Goal: Transaction & Acquisition: Book appointment/travel/reservation

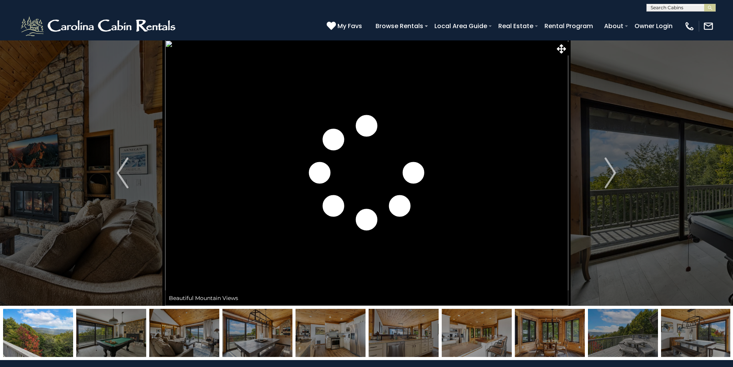
click at [611, 177] on img "Next" at bounding box center [610, 172] width 12 height 31
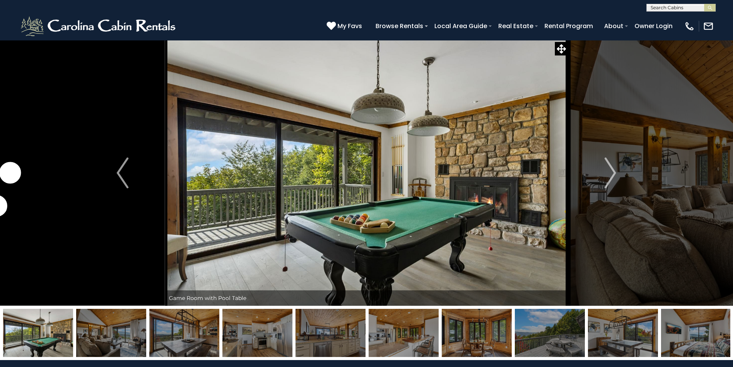
click at [611, 177] on img "Next" at bounding box center [610, 172] width 12 height 31
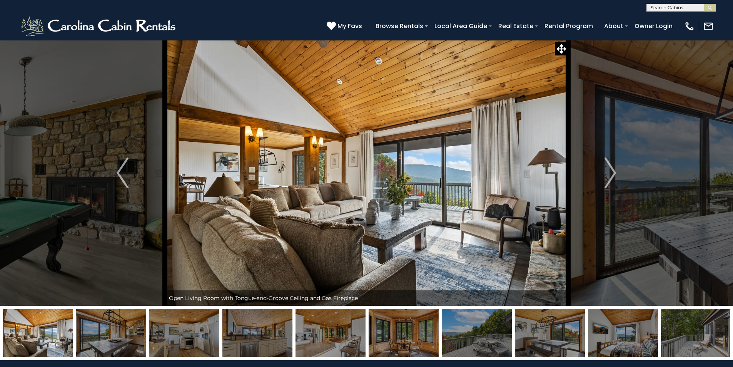
click at [611, 177] on img "Next" at bounding box center [610, 172] width 12 height 31
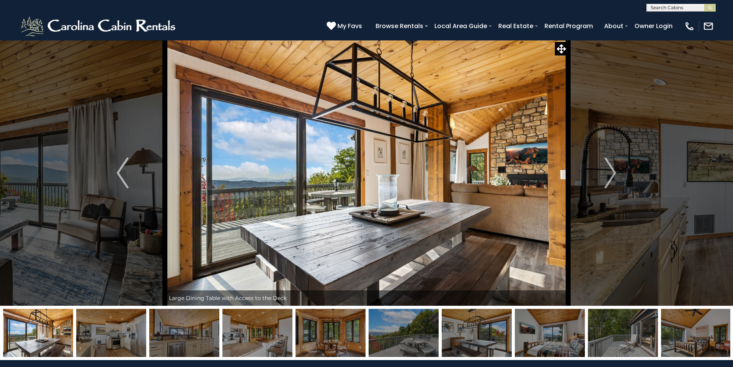
click at [611, 177] on img "Next" at bounding box center [610, 172] width 12 height 31
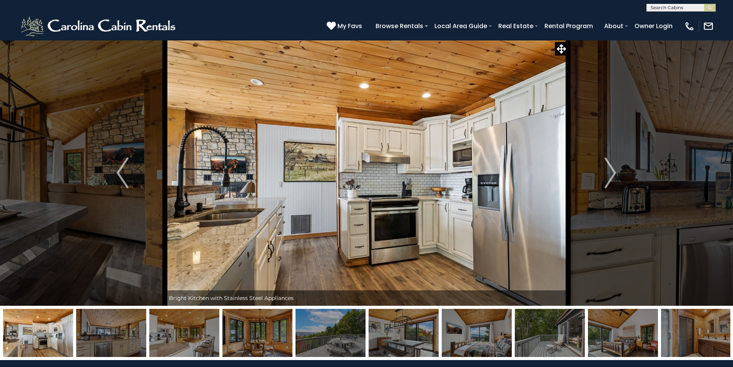
click at [611, 177] on img "Next" at bounding box center [610, 172] width 12 height 31
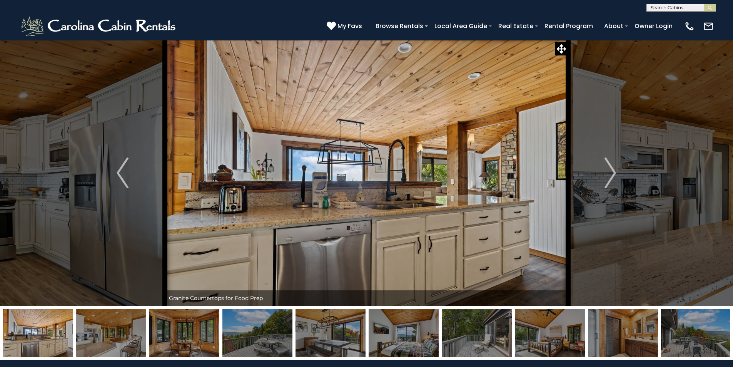
click at [611, 177] on img "Next" at bounding box center [610, 172] width 12 height 31
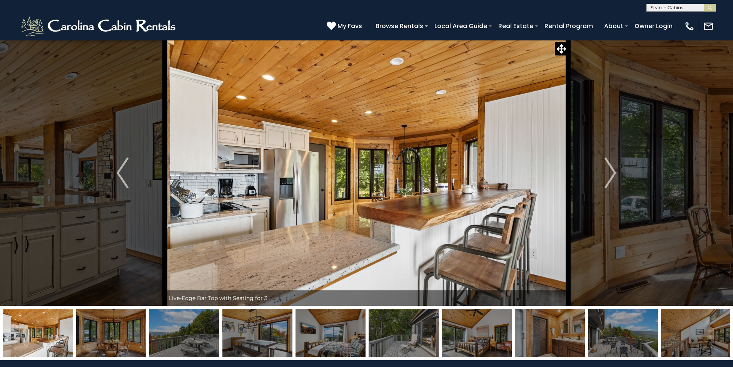
click at [611, 177] on img "Next" at bounding box center [610, 172] width 12 height 31
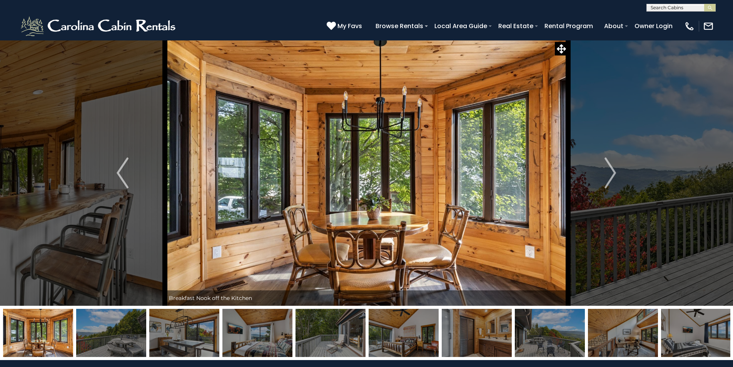
click at [611, 177] on img "Next" at bounding box center [610, 172] width 12 height 31
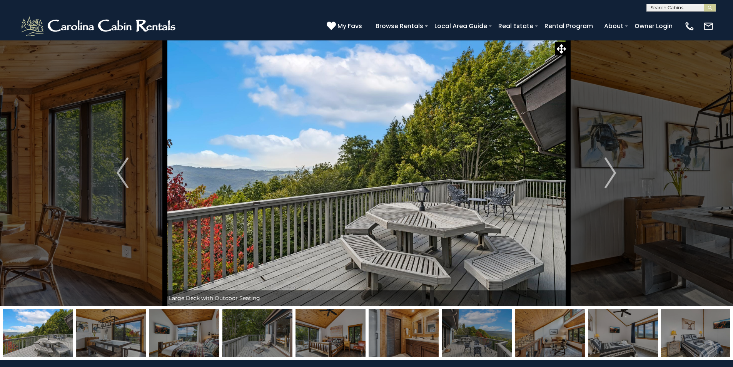
click at [611, 177] on img "Next" at bounding box center [610, 172] width 12 height 31
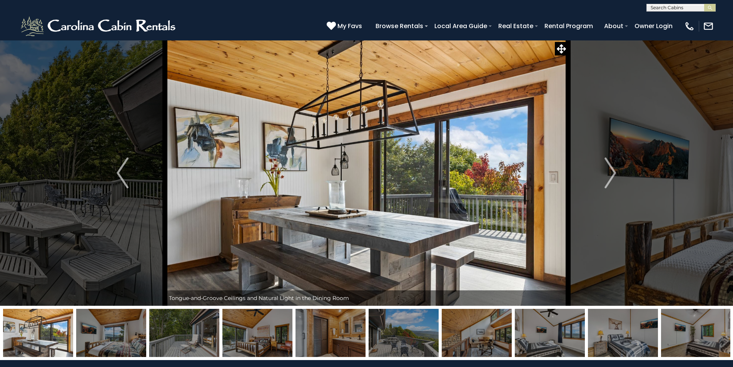
click at [611, 177] on img "Next" at bounding box center [610, 172] width 12 height 31
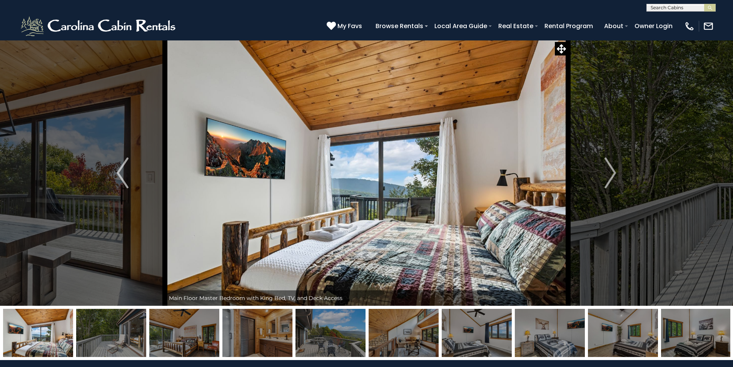
click at [611, 177] on img "Next" at bounding box center [610, 172] width 12 height 31
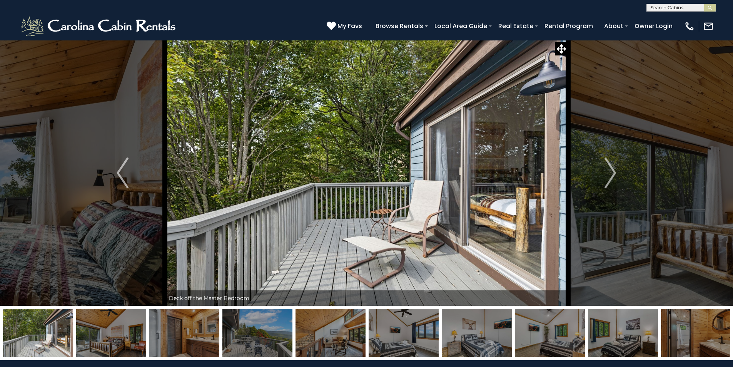
click at [611, 177] on img "Next" at bounding box center [610, 172] width 12 height 31
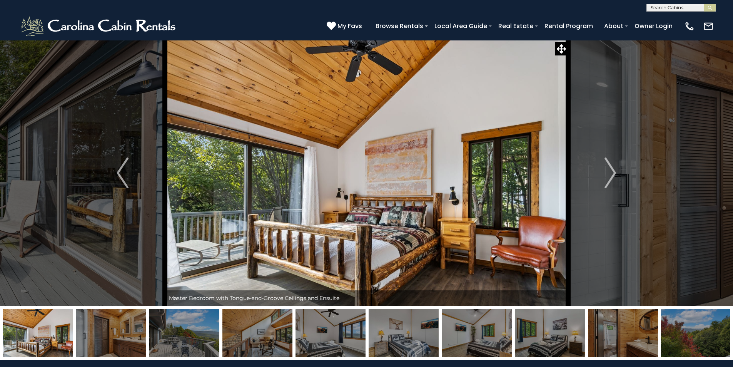
click at [611, 177] on img "Next" at bounding box center [610, 172] width 12 height 31
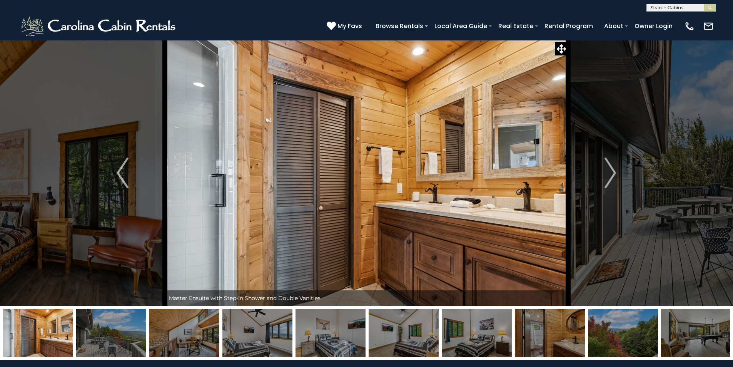
click at [611, 177] on img "Next" at bounding box center [610, 172] width 12 height 31
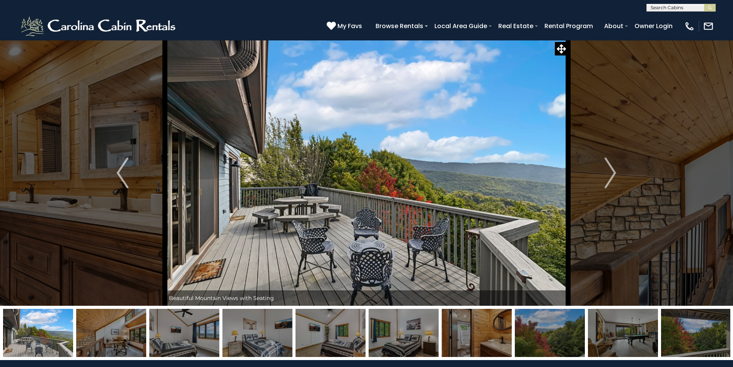
click at [611, 177] on img "Next" at bounding box center [610, 172] width 12 height 31
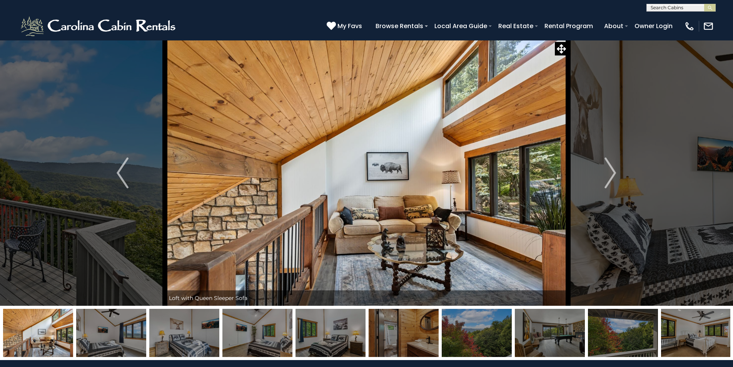
click at [611, 177] on img "Next" at bounding box center [610, 172] width 12 height 31
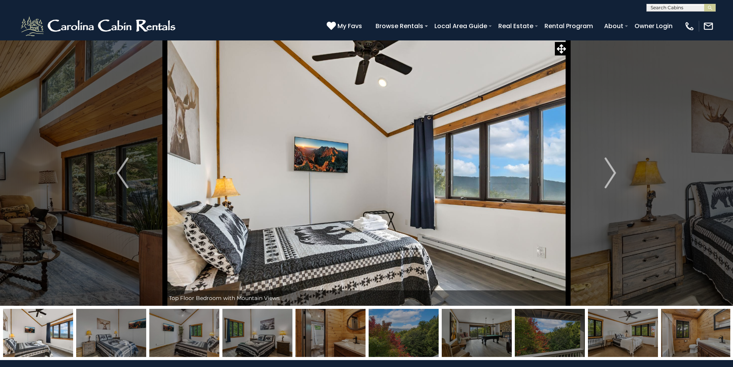
click at [611, 177] on img "Next" at bounding box center [610, 172] width 12 height 31
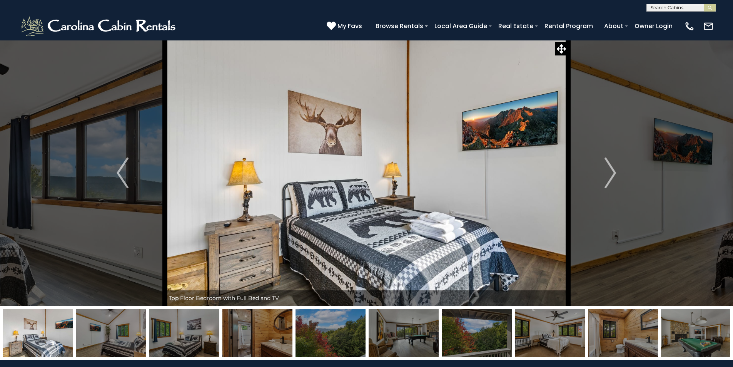
click at [611, 177] on img "Next" at bounding box center [610, 172] width 12 height 31
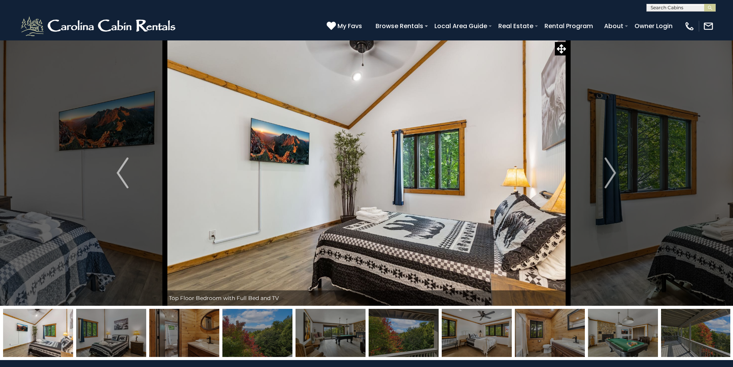
click at [611, 177] on img "Next" at bounding box center [610, 172] width 12 height 31
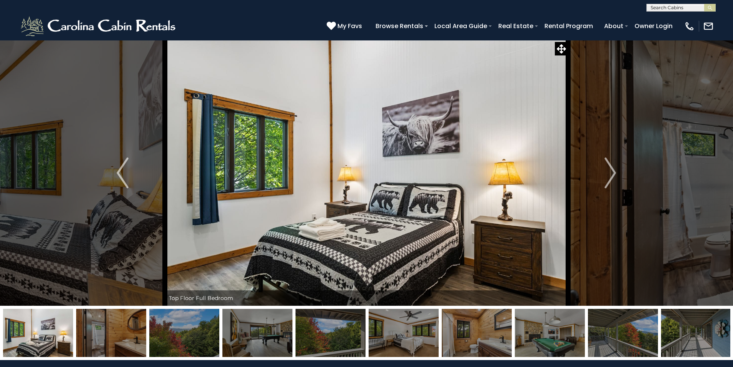
click at [611, 177] on img "Next" at bounding box center [610, 172] width 12 height 31
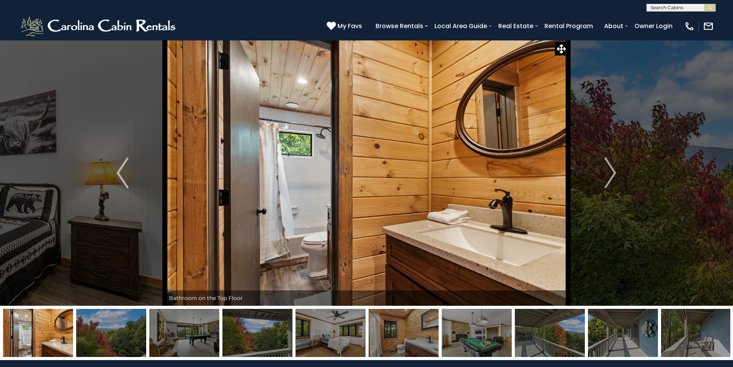
click at [611, 177] on img "Next" at bounding box center [610, 172] width 12 height 31
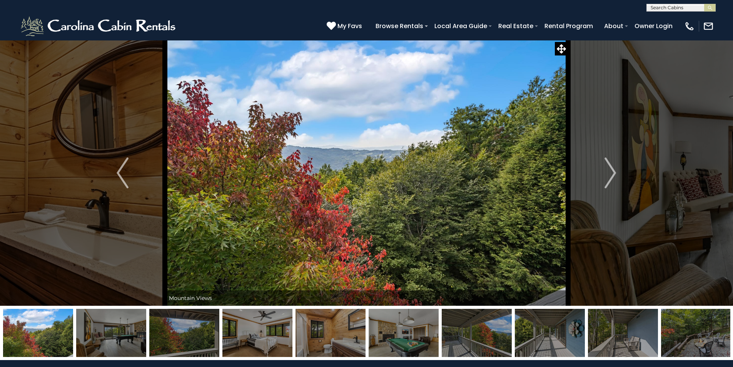
click at [611, 177] on img "Next" at bounding box center [610, 172] width 12 height 31
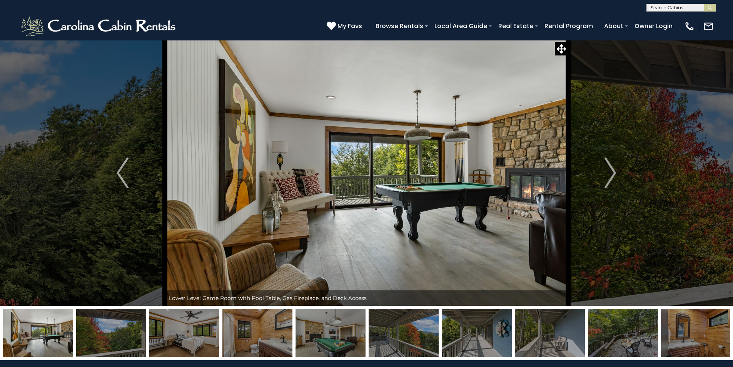
click at [611, 177] on img "Next" at bounding box center [610, 172] width 12 height 31
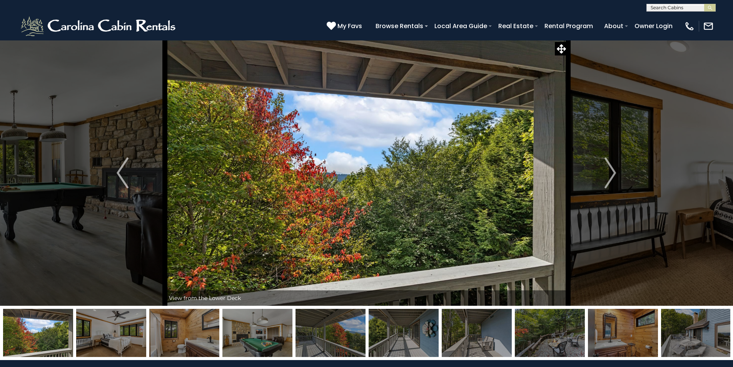
click at [611, 177] on img "Next" at bounding box center [610, 172] width 12 height 31
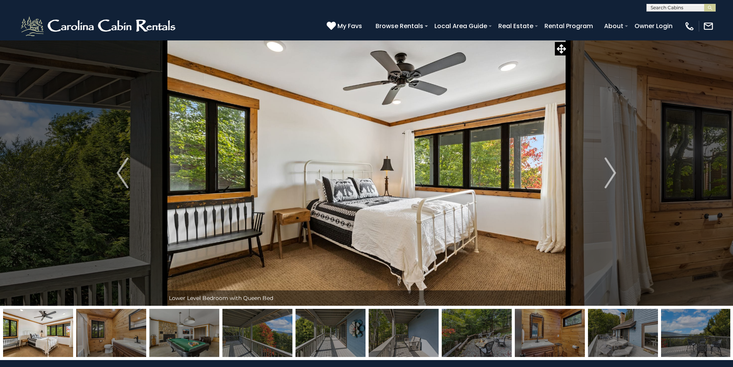
click at [611, 177] on img "Next" at bounding box center [610, 172] width 12 height 31
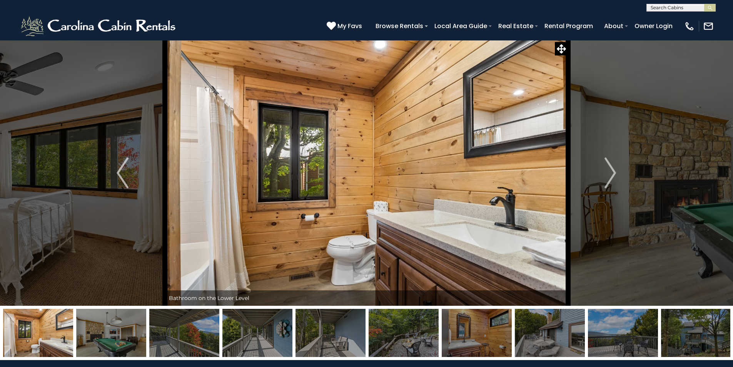
click at [611, 177] on img "Next" at bounding box center [610, 172] width 12 height 31
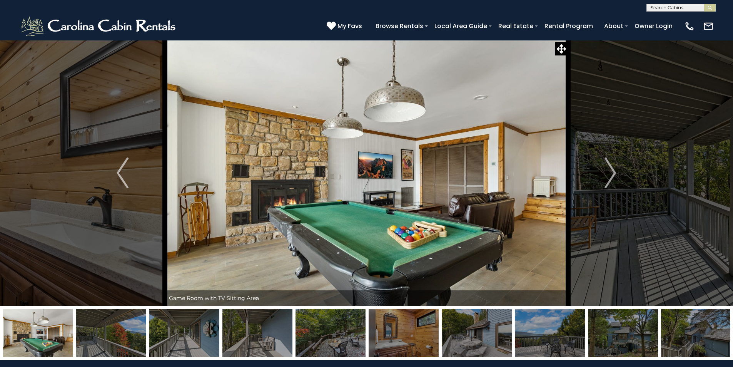
click at [611, 177] on img "Next" at bounding box center [610, 172] width 12 height 31
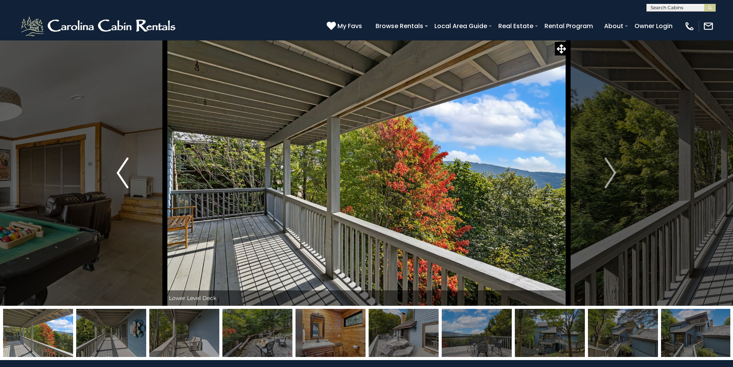
click at [134, 173] on button "Previous" at bounding box center [122, 172] width 85 height 265
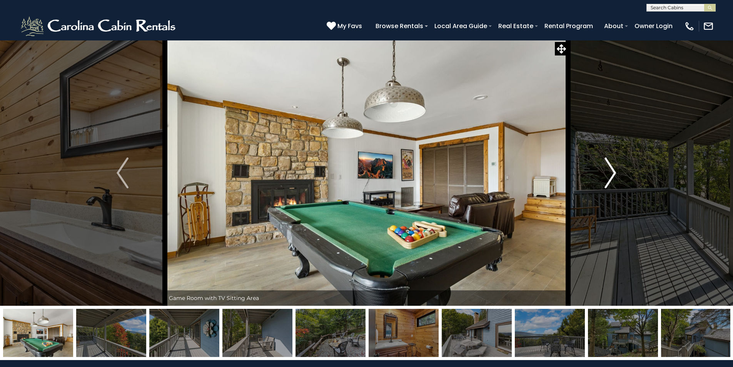
click at [612, 168] on img "Next" at bounding box center [610, 172] width 12 height 31
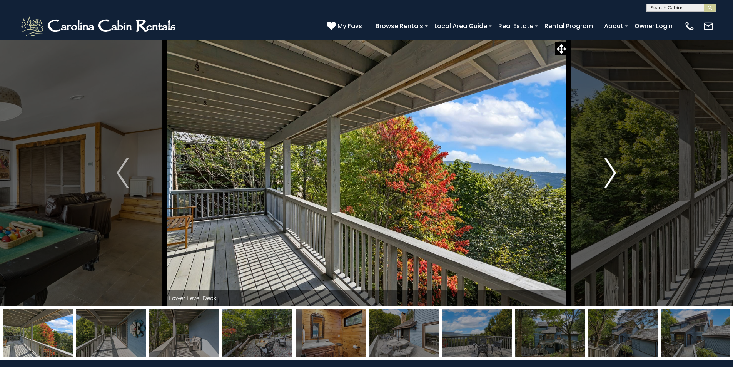
click at [611, 168] on img "Next" at bounding box center [610, 172] width 12 height 31
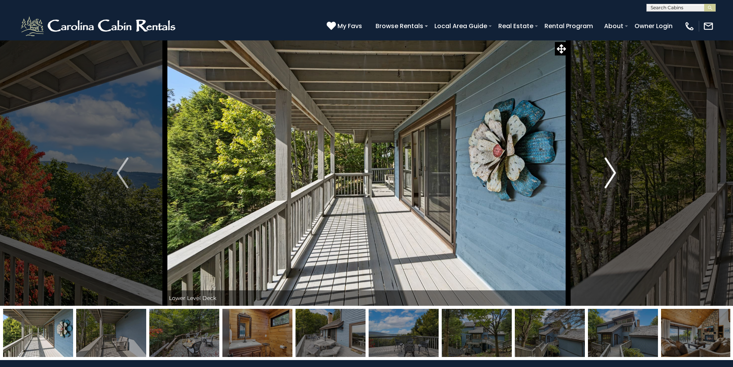
click at [611, 168] on img "Next" at bounding box center [610, 172] width 12 height 31
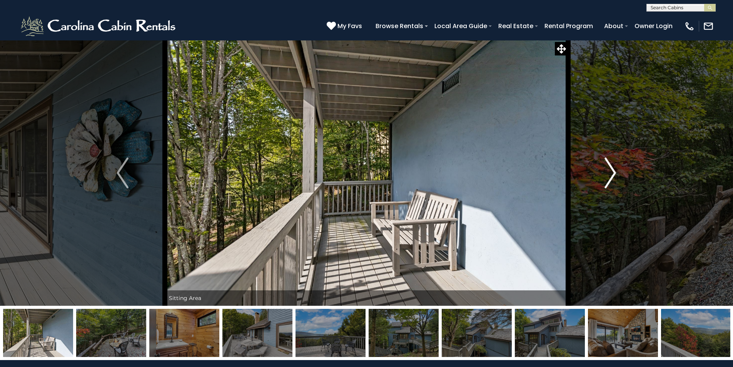
click at [609, 168] on img "Next" at bounding box center [610, 172] width 12 height 31
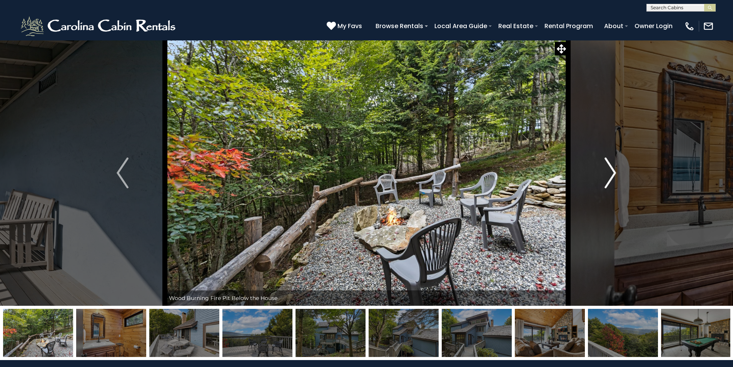
click at [608, 168] on img "Next" at bounding box center [610, 172] width 12 height 31
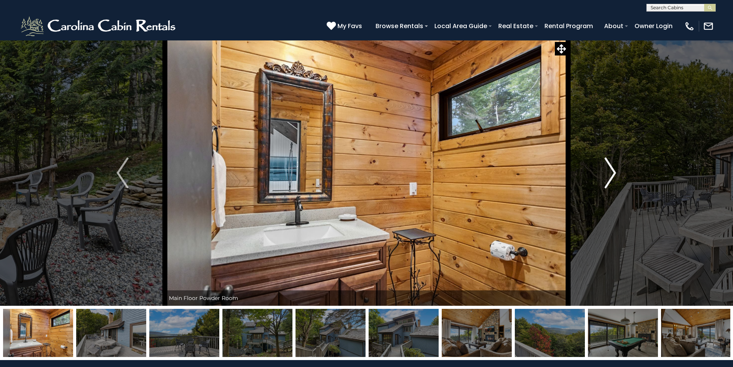
click at [608, 168] on img "Next" at bounding box center [610, 172] width 12 height 31
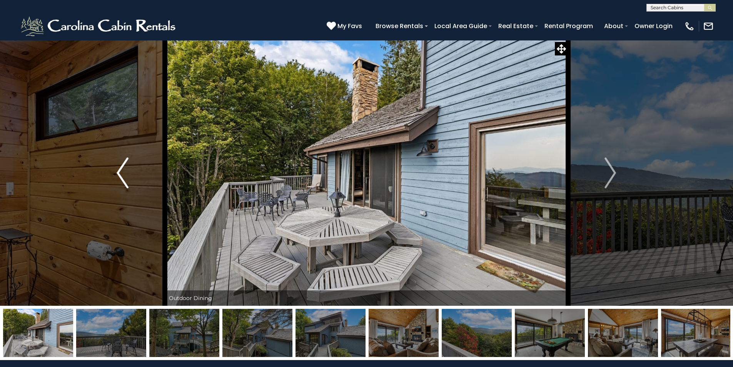
click at [125, 168] on img "Previous" at bounding box center [123, 172] width 12 height 31
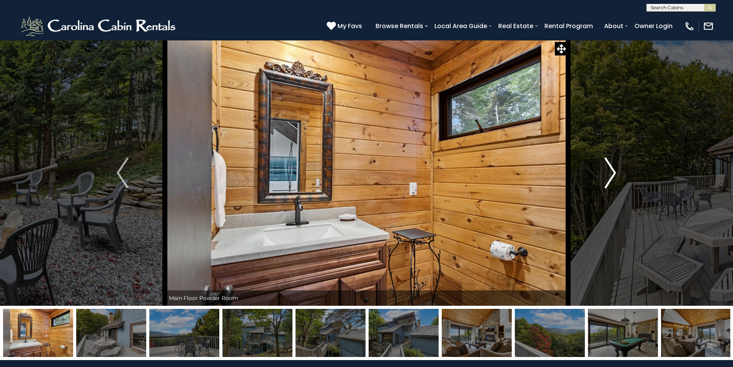
click at [608, 179] on img "Next" at bounding box center [610, 172] width 12 height 31
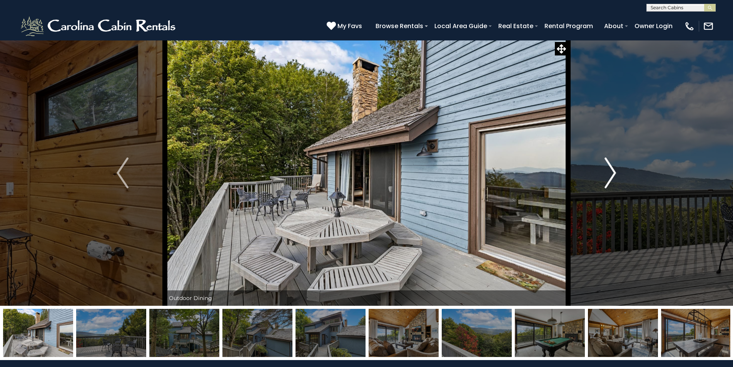
click at [608, 179] on img "Next" at bounding box center [610, 172] width 12 height 31
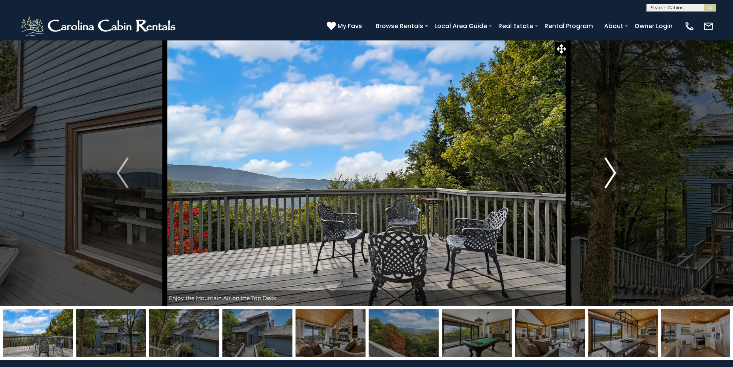
click at [593, 168] on button "Next" at bounding box center [610, 172] width 85 height 265
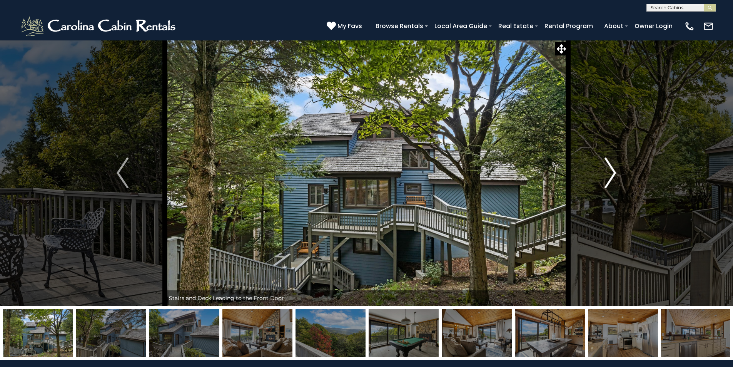
click at [597, 167] on button "Next" at bounding box center [610, 172] width 85 height 265
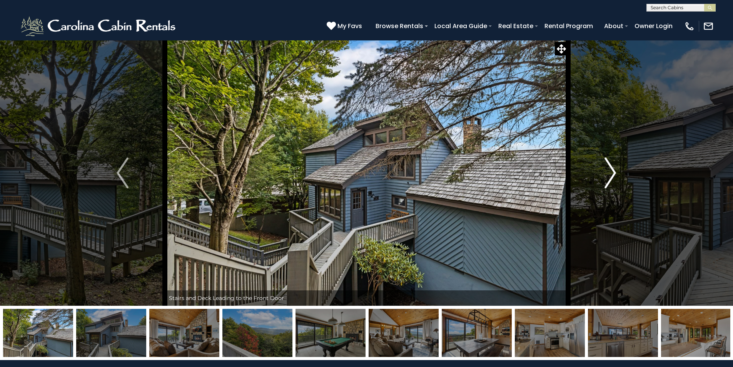
click at [597, 167] on button "Next" at bounding box center [610, 172] width 85 height 265
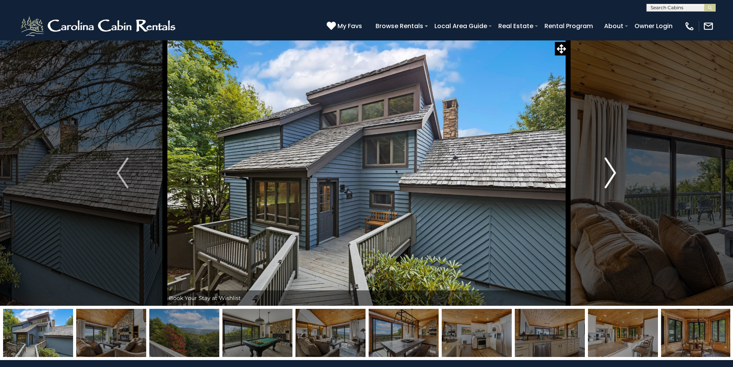
click at [597, 167] on button "Next" at bounding box center [610, 172] width 85 height 265
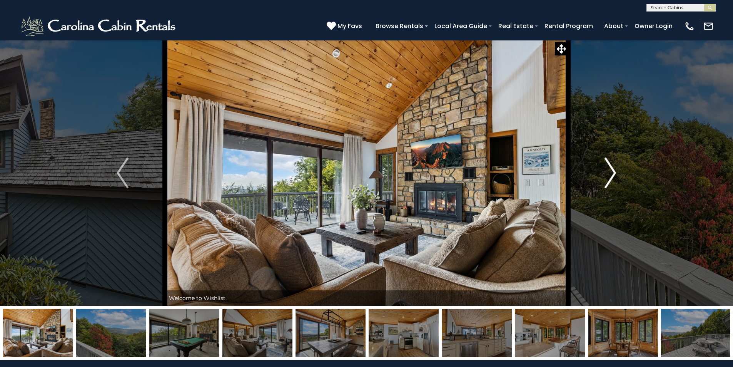
click at [597, 167] on button "Next" at bounding box center [610, 172] width 85 height 265
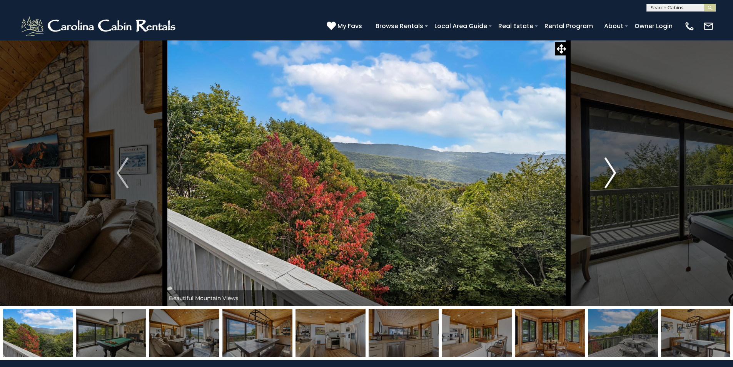
click at [597, 167] on button "Next" at bounding box center [610, 172] width 85 height 265
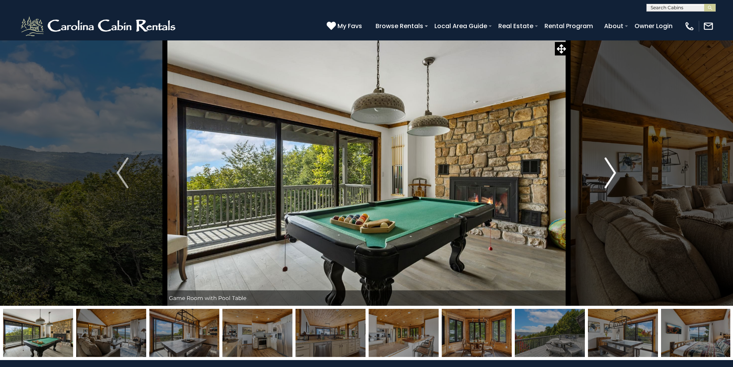
click at [597, 167] on button "Next" at bounding box center [610, 172] width 85 height 265
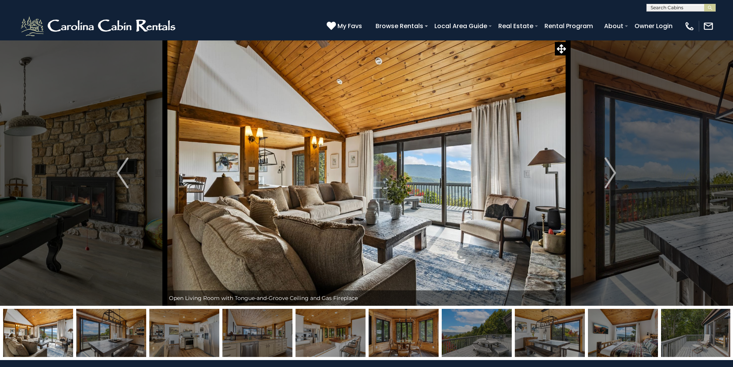
click at [658, 10] on input "text" at bounding box center [680, 9] width 67 height 8
type input "**********"
click at [712, 7] on img "submit" at bounding box center [710, 8] width 6 height 6
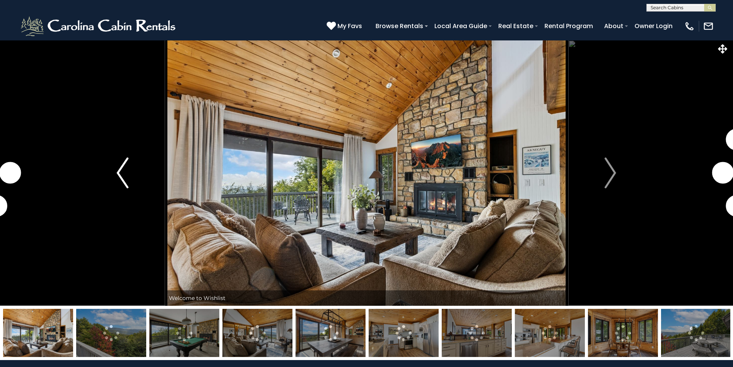
click at [121, 178] on img "Previous" at bounding box center [123, 172] width 12 height 31
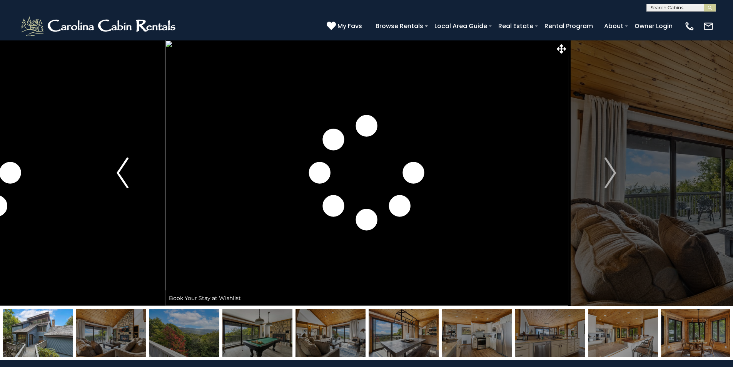
click at [121, 178] on img "Previous" at bounding box center [123, 172] width 12 height 31
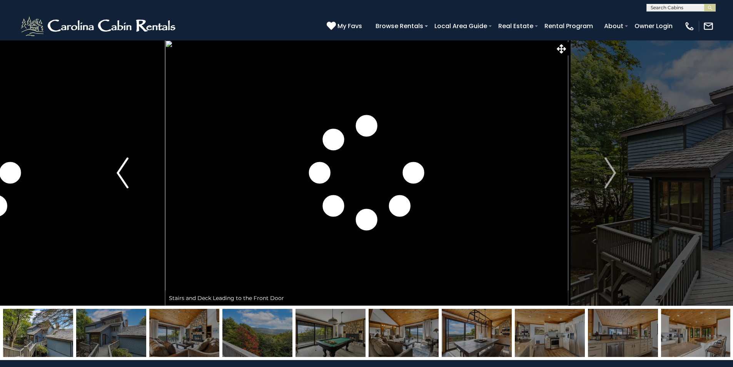
click at [122, 178] on img "Previous" at bounding box center [123, 172] width 12 height 31
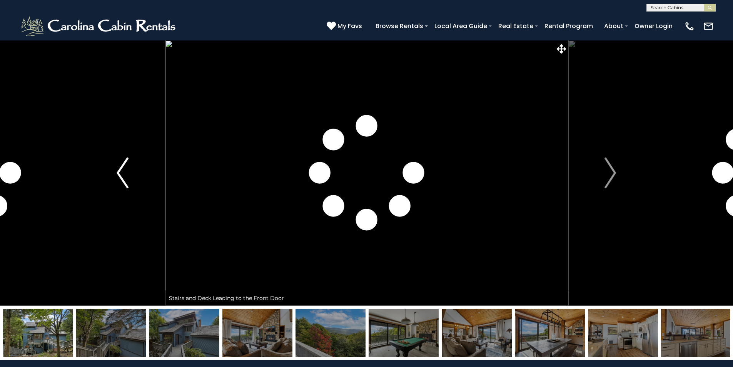
click at [122, 178] on img "Previous" at bounding box center [123, 172] width 12 height 31
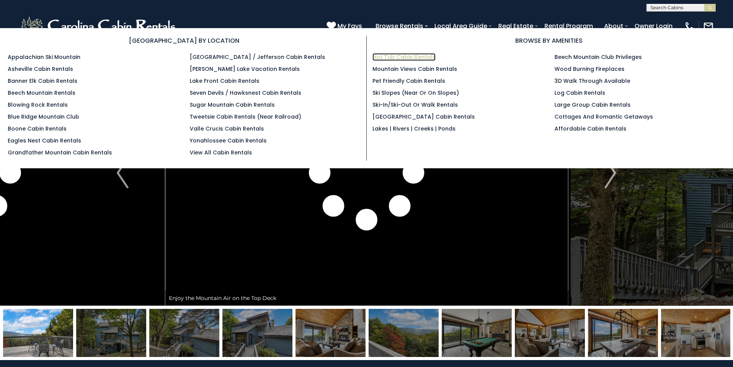
click at [398, 57] on link "Hot Tub Cabin Rentals" at bounding box center [403, 57] width 63 height 8
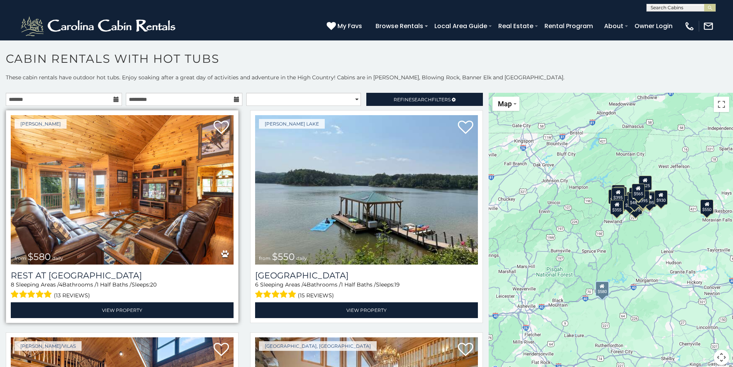
click at [116, 185] on img at bounding box center [122, 189] width 223 height 149
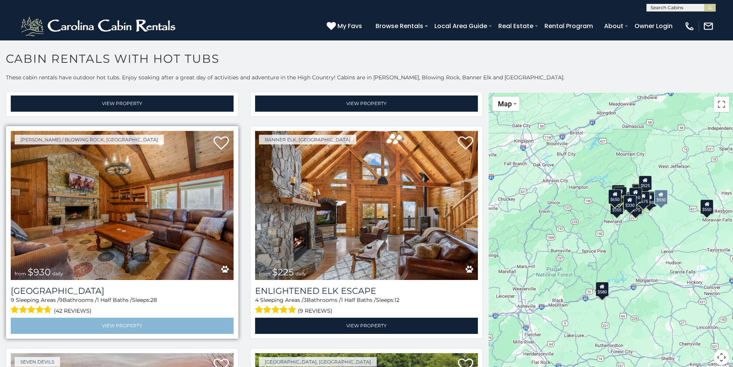
scroll to position [2423, 0]
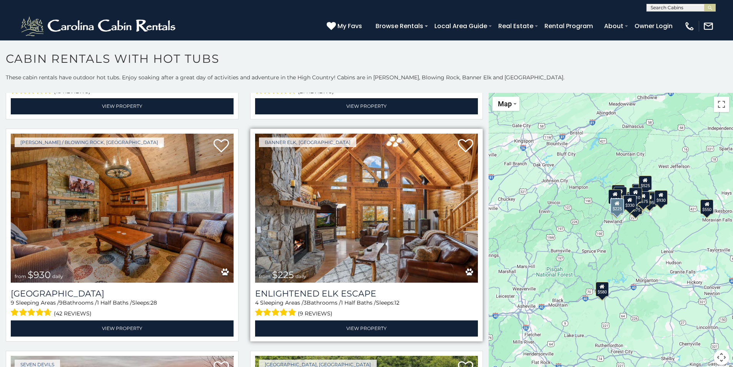
click at [293, 193] on img at bounding box center [366, 207] width 223 height 149
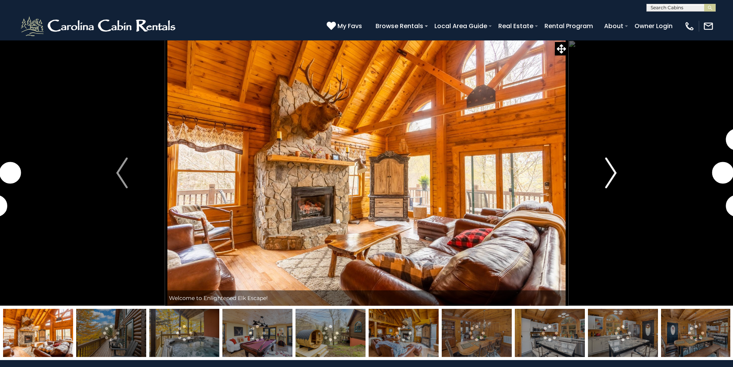
click at [611, 167] on img "Next" at bounding box center [611, 172] width 12 height 31
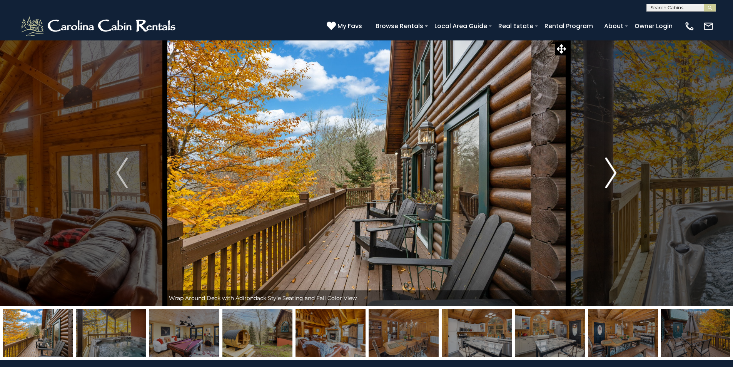
click at [611, 167] on img "Next" at bounding box center [611, 172] width 12 height 31
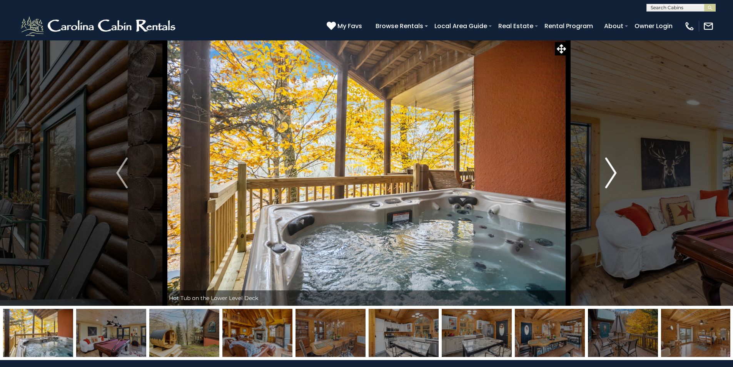
click at [611, 167] on img "Next" at bounding box center [611, 172] width 12 height 31
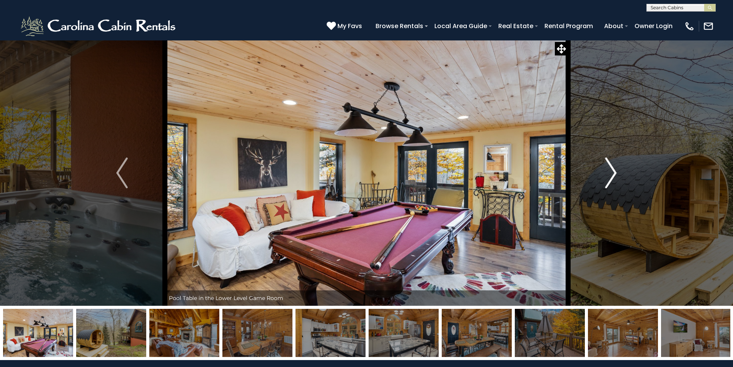
click at [611, 167] on img "Next" at bounding box center [611, 172] width 12 height 31
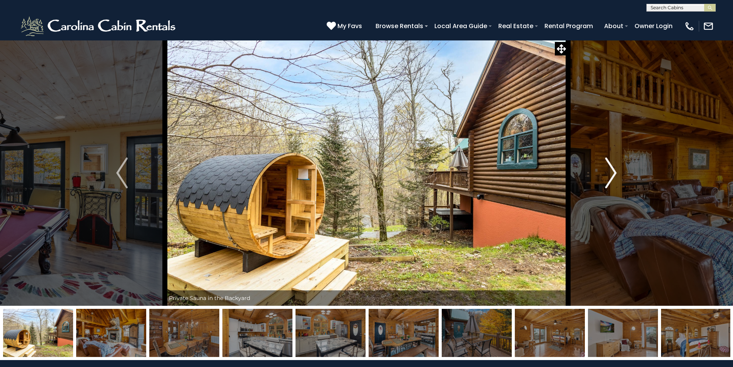
click at [611, 167] on img "Next" at bounding box center [611, 172] width 12 height 31
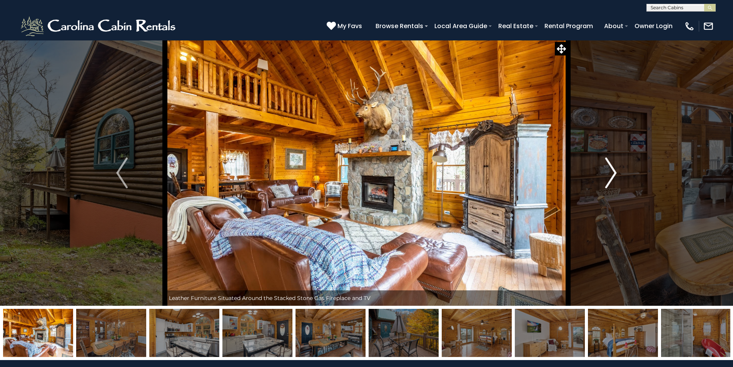
click at [611, 167] on img "Next" at bounding box center [611, 172] width 12 height 31
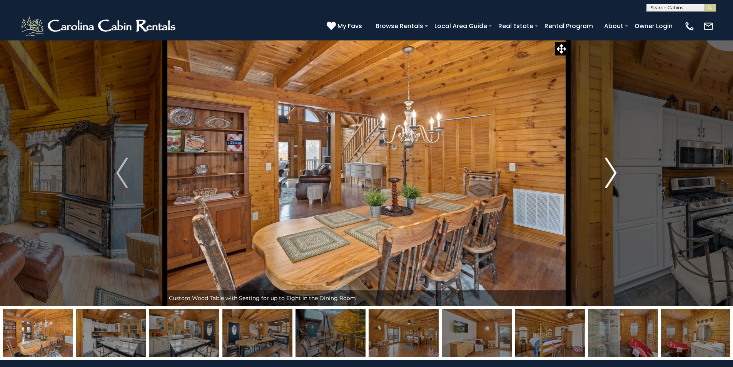
click at [611, 167] on img "Next" at bounding box center [611, 172] width 12 height 31
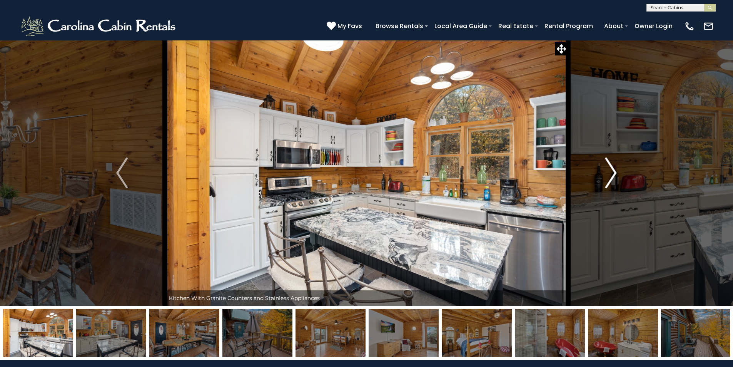
click at [611, 167] on img "Next" at bounding box center [611, 172] width 12 height 31
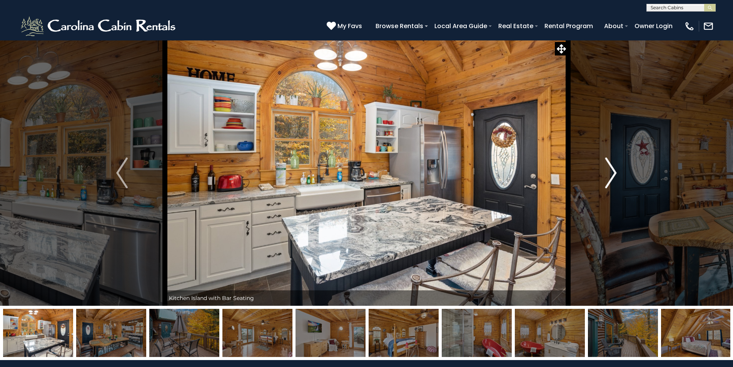
click at [611, 167] on img "Next" at bounding box center [611, 172] width 12 height 31
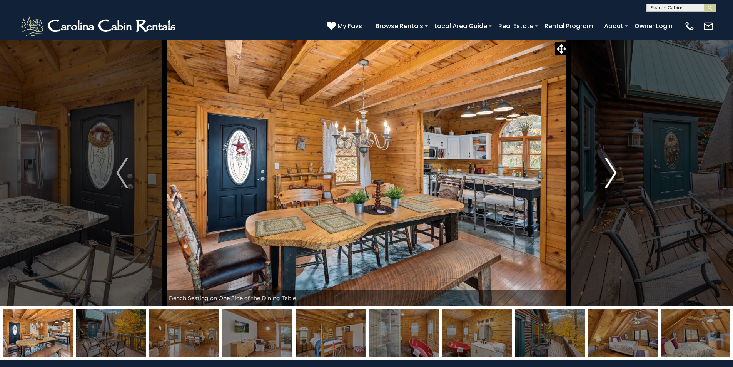
click at [611, 167] on img "Next" at bounding box center [611, 172] width 12 height 31
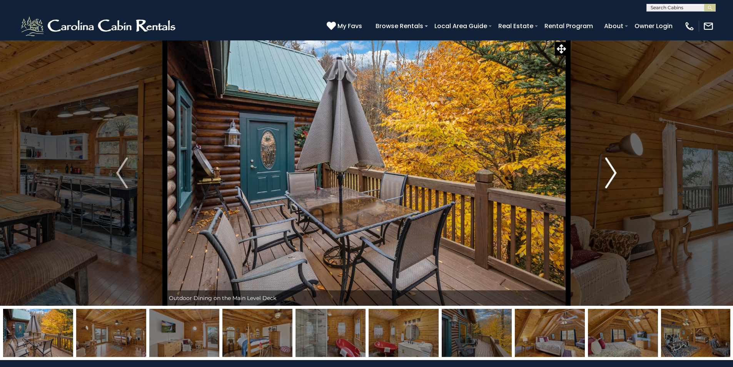
click at [611, 167] on img "Next" at bounding box center [611, 172] width 12 height 31
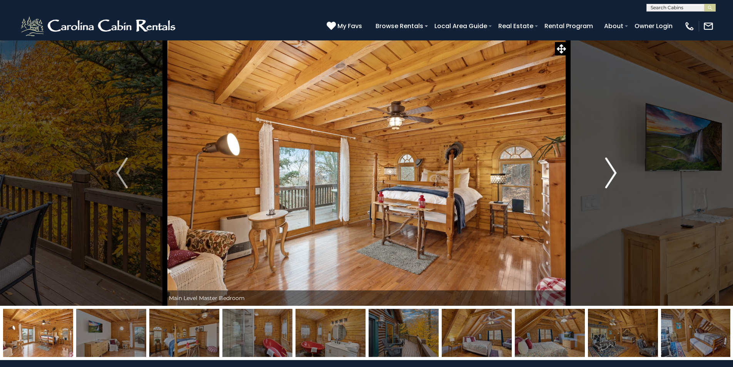
click at [611, 167] on img "Next" at bounding box center [611, 172] width 12 height 31
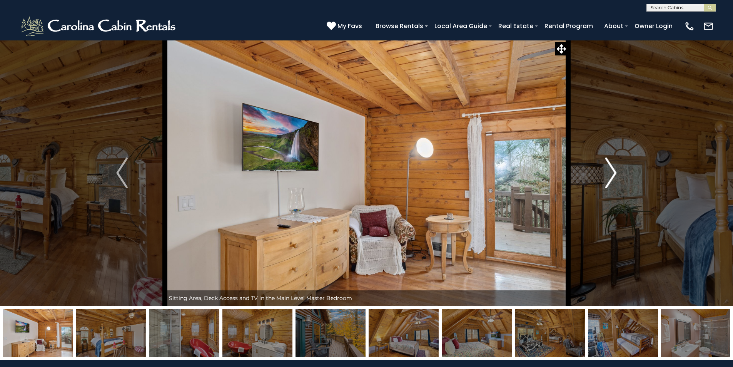
click at [611, 168] on img "Next" at bounding box center [611, 172] width 12 height 31
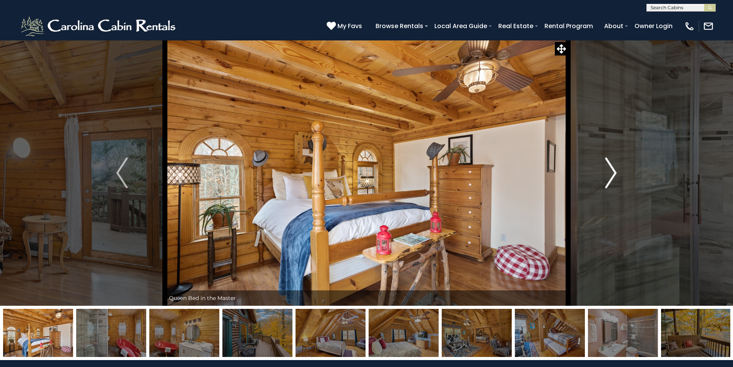
click at [611, 168] on img "Next" at bounding box center [611, 172] width 12 height 31
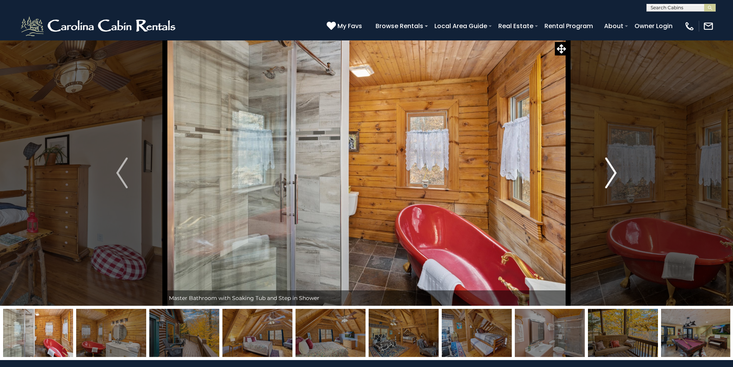
click at [611, 168] on img "Next" at bounding box center [611, 172] width 12 height 31
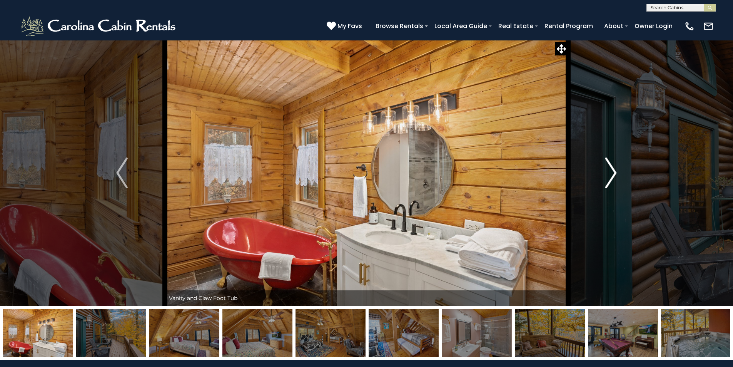
click at [611, 168] on img "Next" at bounding box center [611, 172] width 12 height 31
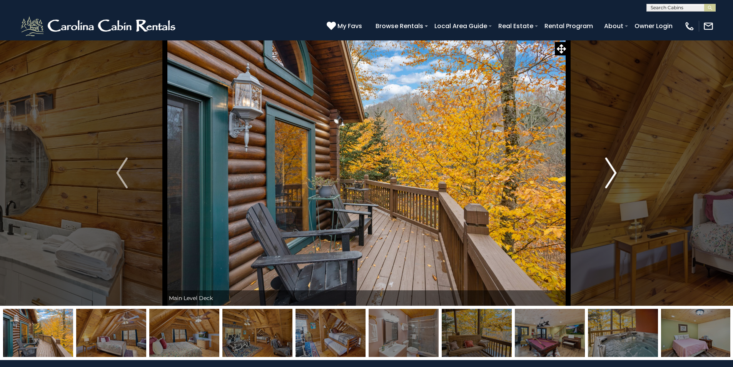
click at [611, 168] on img "Next" at bounding box center [611, 172] width 12 height 31
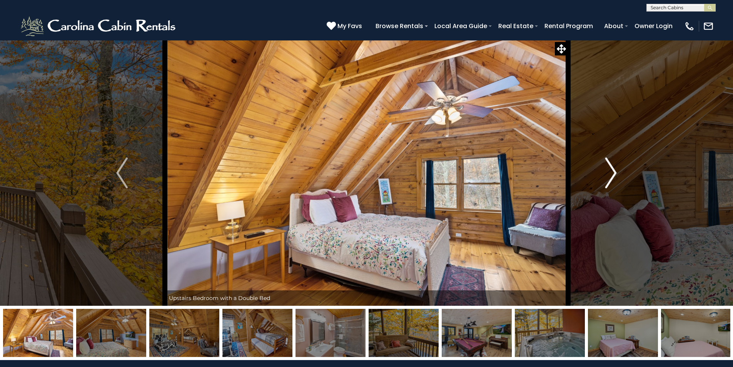
click at [611, 168] on img "Next" at bounding box center [611, 172] width 12 height 31
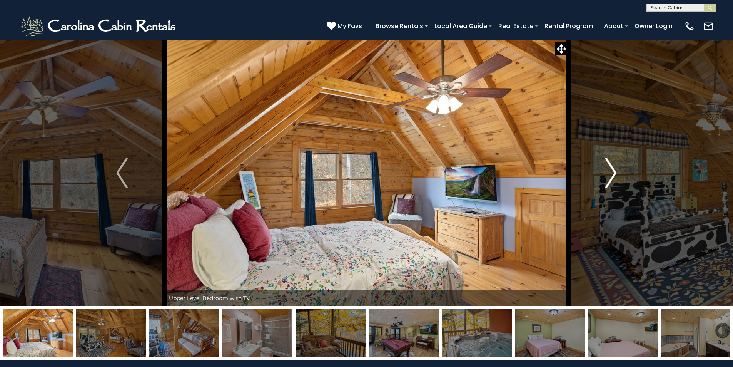
click at [611, 168] on img "Next" at bounding box center [611, 172] width 12 height 31
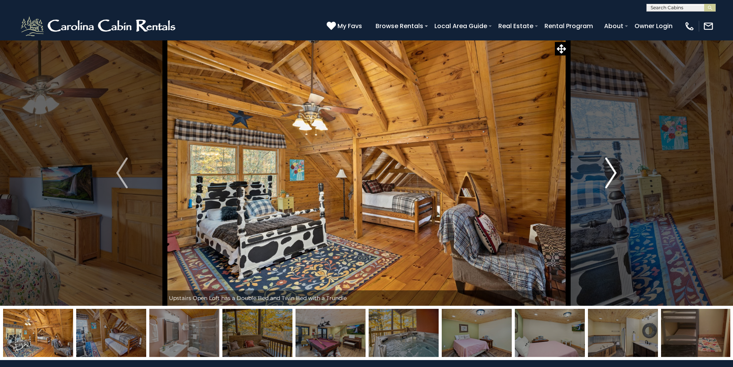
click at [611, 168] on img "Next" at bounding box center [611, 172] width 12 height 31
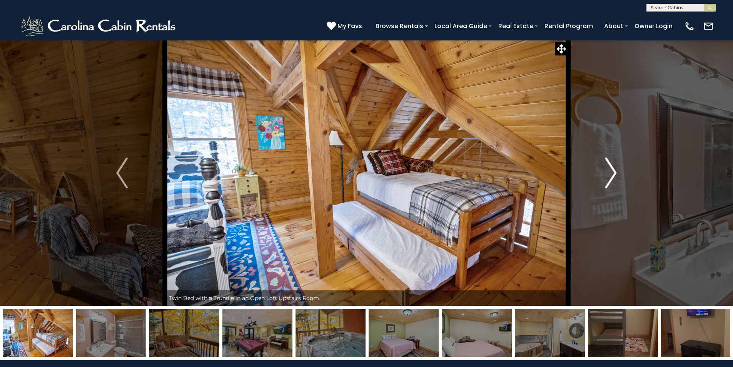
click at [611, 168] on img "Next" at bounding box center [611, 172] width 12 height 31
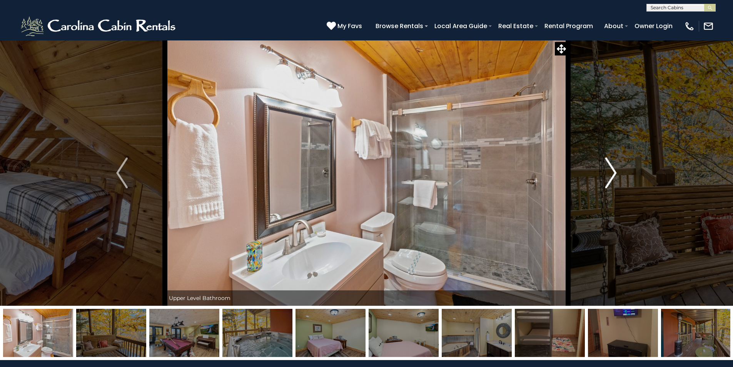
click at [611, 168] on img "Next" at bounding box center [611, 172] width 12 height 31
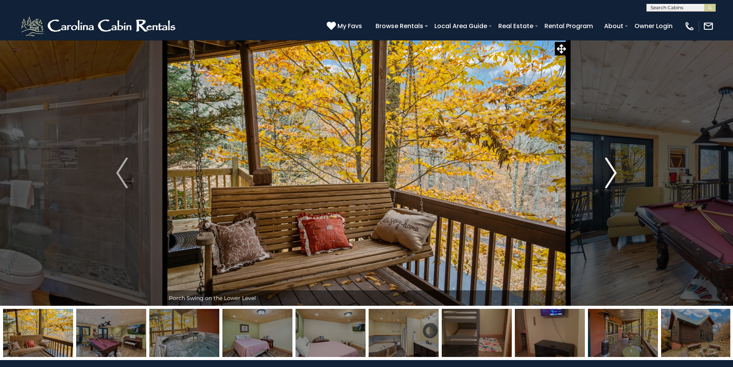
click at [611, 168] on img "Next" at bounding box center [611, 172] width 12 height 31
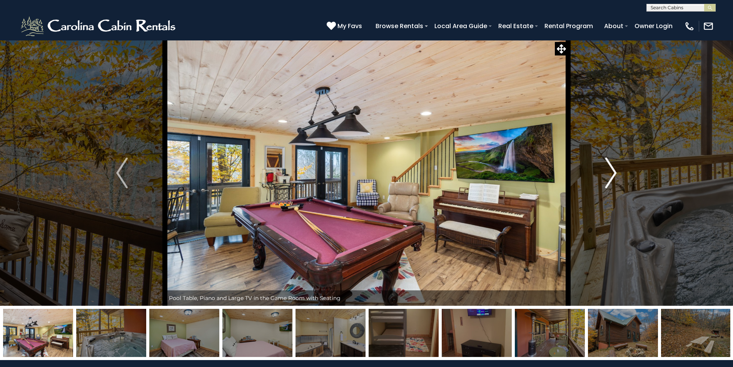
click at [611, 168] on img "Next" at bounding box center [611, 172] width 12 height 31
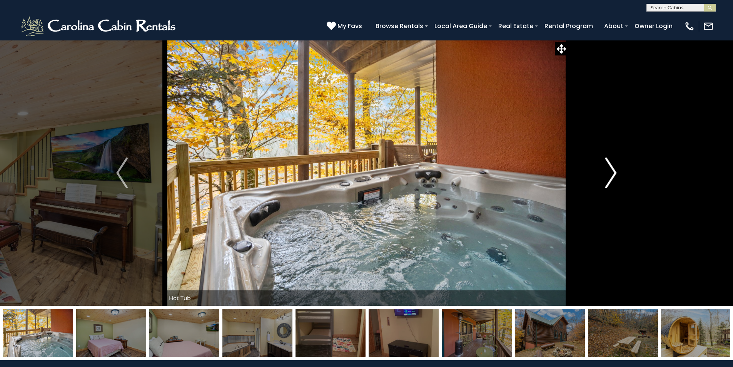
click at [611, 168] on img "Next" at bounding box center [611, 172] width 12 height 31
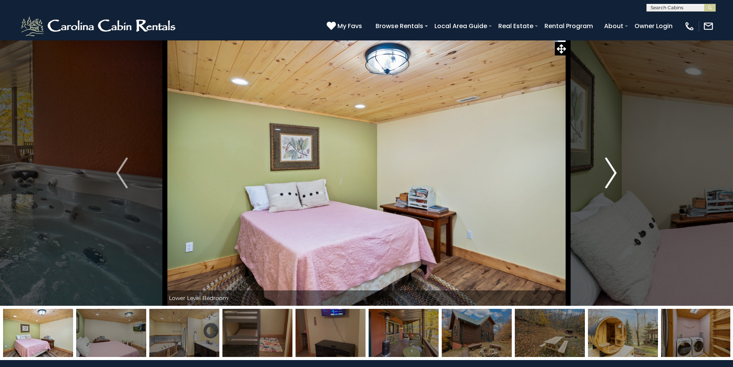
click at [611, 168] on img "Next" at bounding box center [611, 172] width 12 height 31
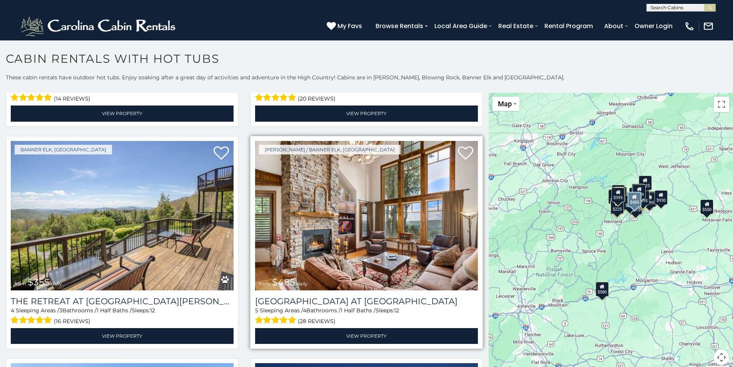
scroll to position [2860, 0]
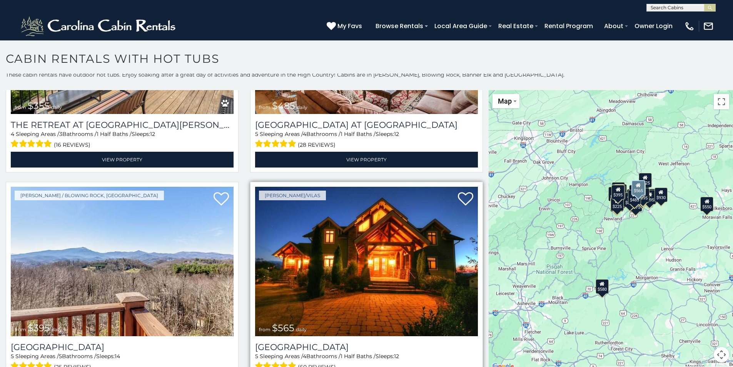
scroll to position [3, 0]
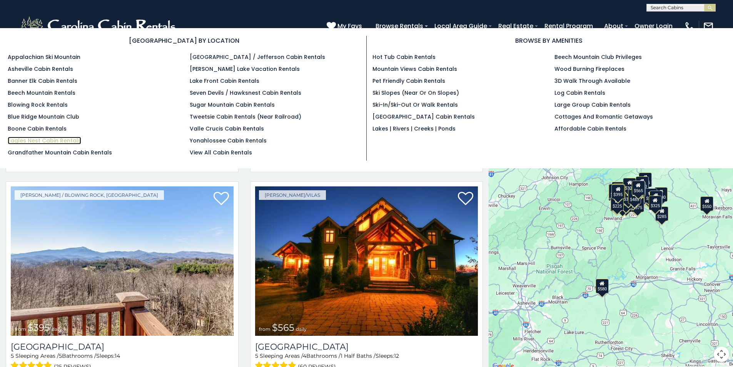
click at [22, 138] on link "Eagles Nest Cabin Rentals" at bounding box center [44, 141] width 73 height 8
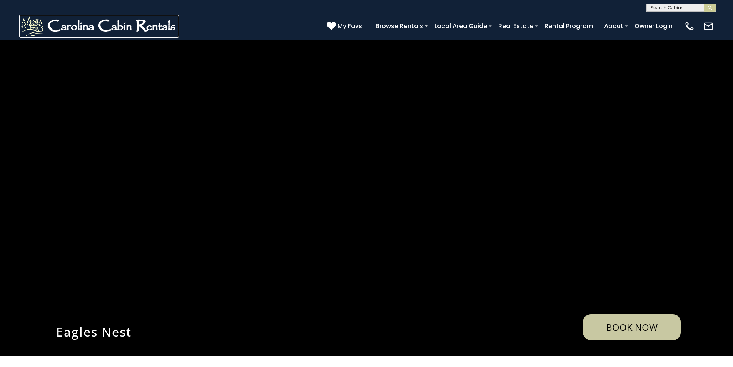
click at [105, 25] on img at bounding box center [99, 26] width 160 height 23
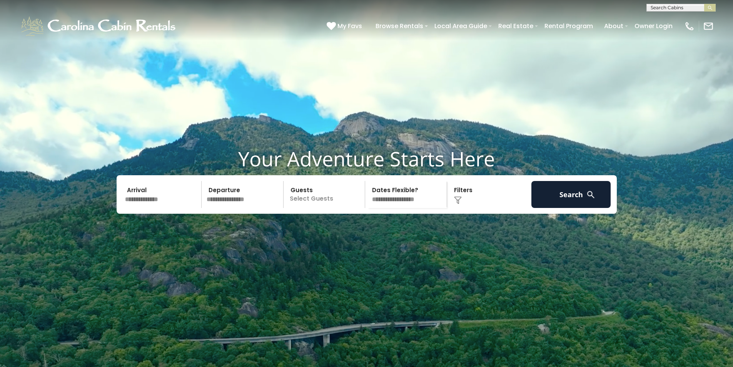
click at [151, 208] on input "text" at bounding box center [162, 194] width 80 height 27
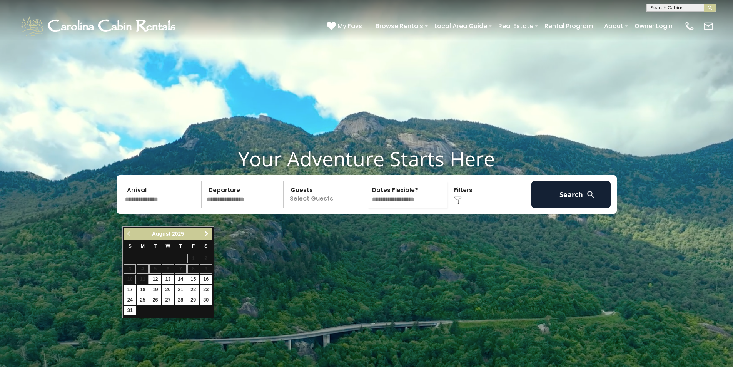
click at [205, 235] on span "Next" at bounding box center [206, 233] width 6 height 6
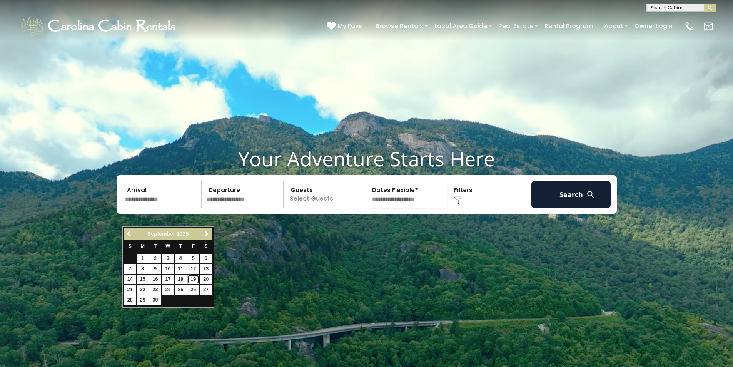
click at [195, 278] on link "19" at bounding box center [193, 279] width 12 height 10
type input "*******"
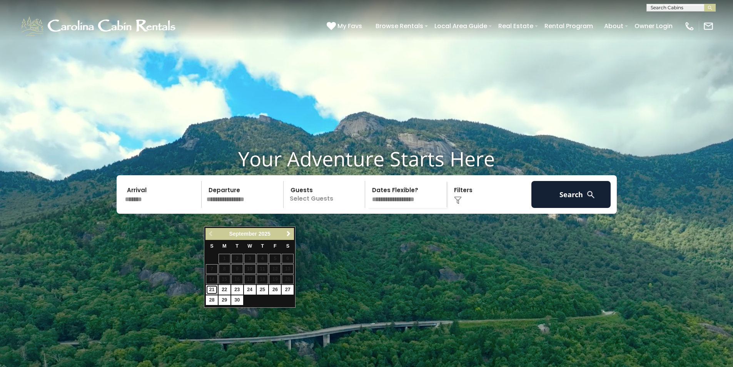
click at [212, 291] on link "21" at bounding box center [212, 290] width 12 height 10
type input "*******"
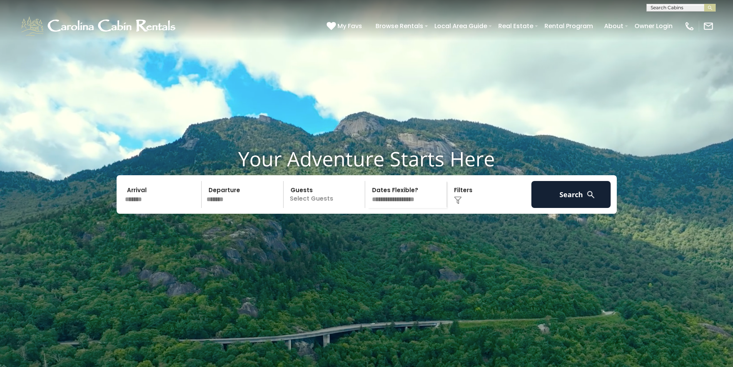
click at [346, 208] on p "Select Guests" at bounding box center [325, 194] width 79 height 27
click at [360, 230] on div "+" at bounding box center [362, 226] width 9 height 9
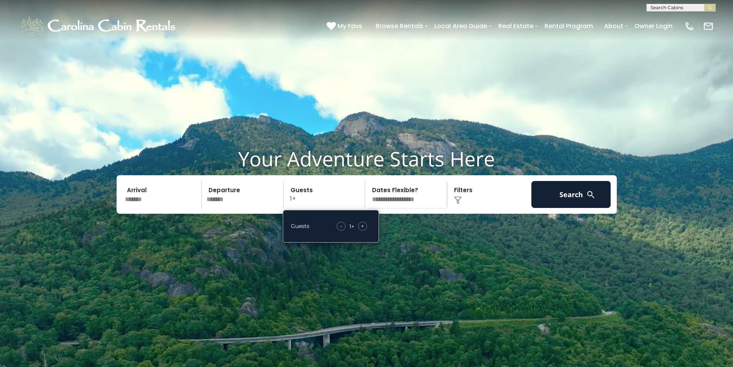
click at [360, 230] on div "+" at bounding box center [362, 226] width 9 height 9
click at [471, 208] on div "Click to Choose" at bounding box center [489, 194] width 80 height 27
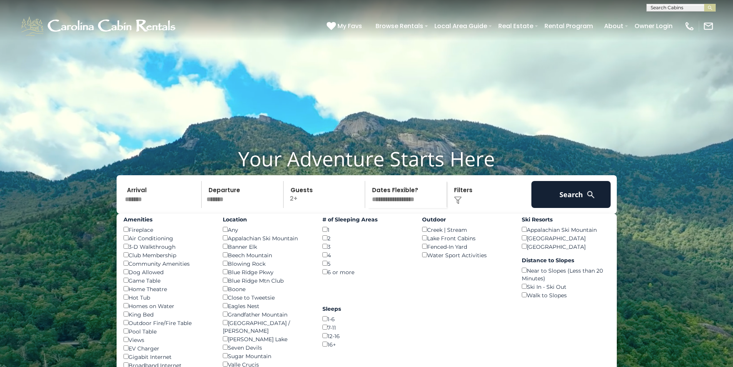
click at [359, 85] on video at bounding box center [366, 183] width 733 height 367
